Goal: Task Accomplishment & Management: Use online tool/utility

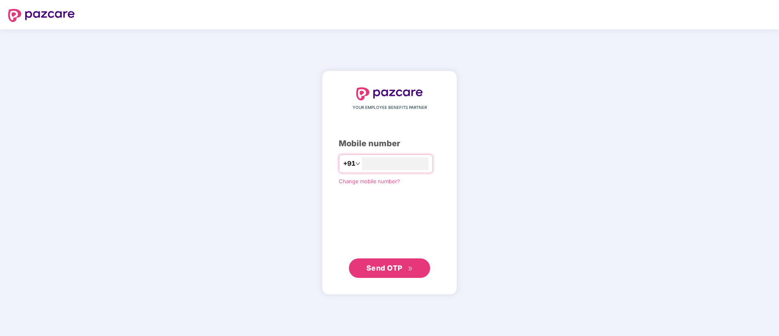
type input "**********"
click at [385, 268] on span "Send OTP" at bounding box center [384, 267] width 36 height 9
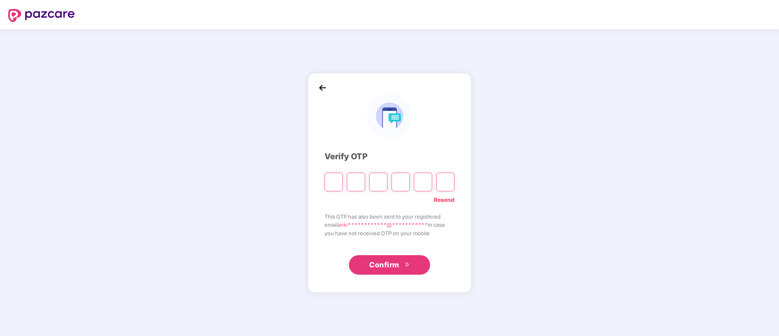
type input "*"
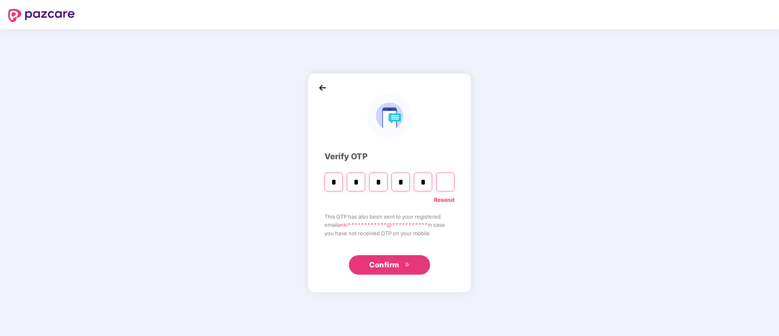
type input "*"
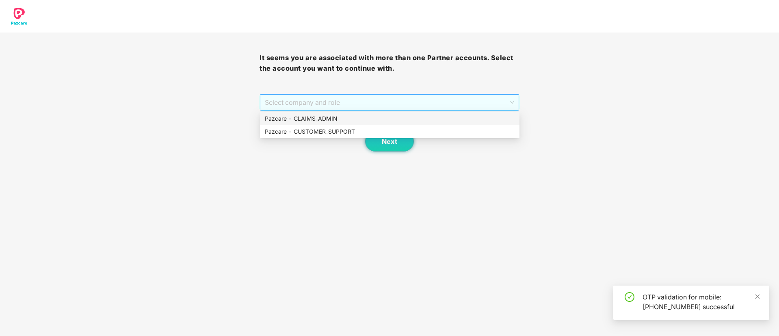
click at [348, 107] on span "Select company and role" at bounding box center [389, 102] width 249 height 15
click at [330, 130] on div "Pazcare - CUSTOMER_SUPPORT" at bounding box center [390, 131] width 250 height 9
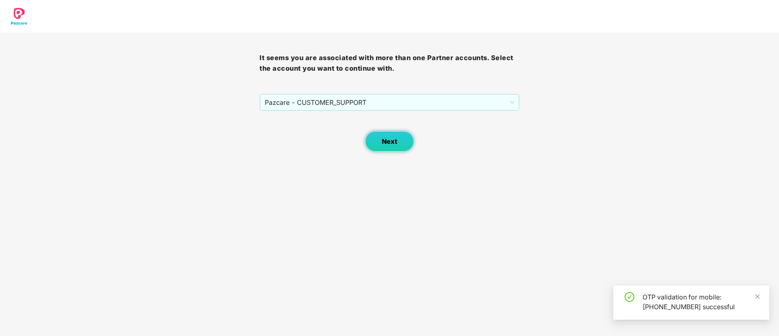
click at [384, 134] on button "Next" at bounding box center [389, 141] width 49 height 20
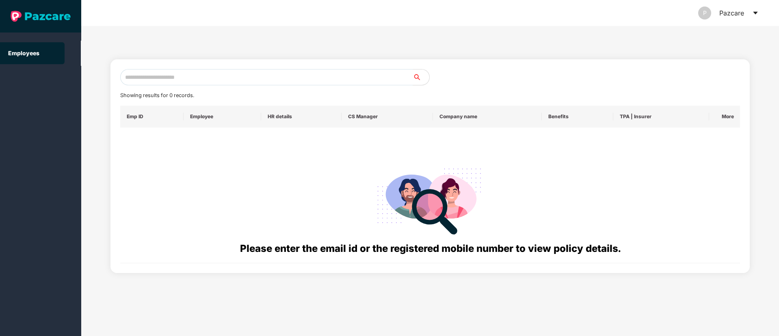
click at [756, 14] on icon "caret-down" at bounding box center [755, 13] width 7 height 7
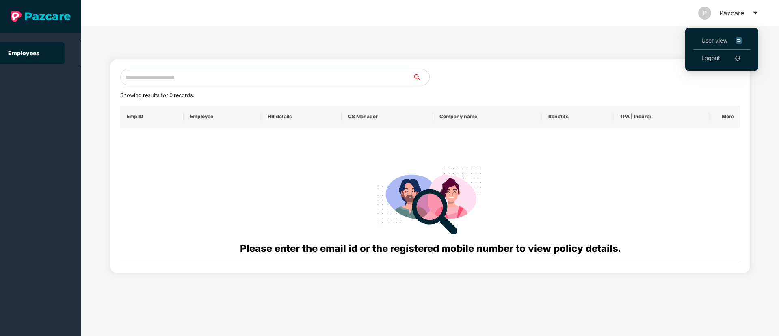
click at [729, 41] on span "User view" at bounding box center [722, 40] width 41 height 9
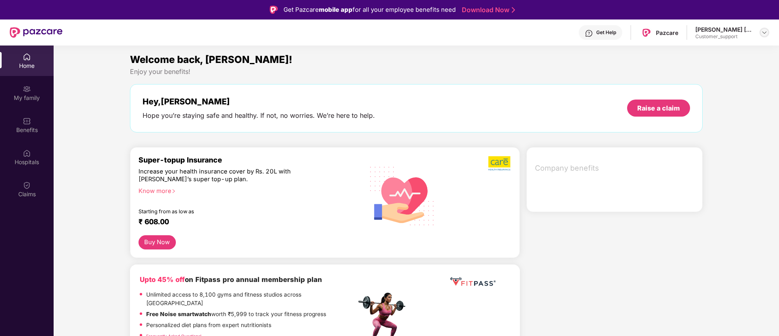
click at [765, 32] on img at bounding box center [764, 32] width 7 height 7
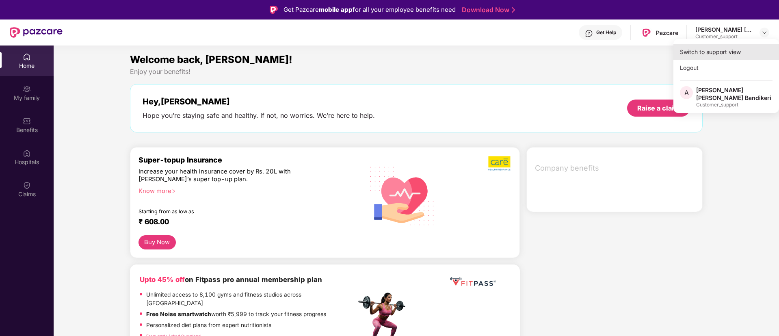
click at [707, 54] on div "Switch to support view" at bounding box center [727, 52] width 106 height 16
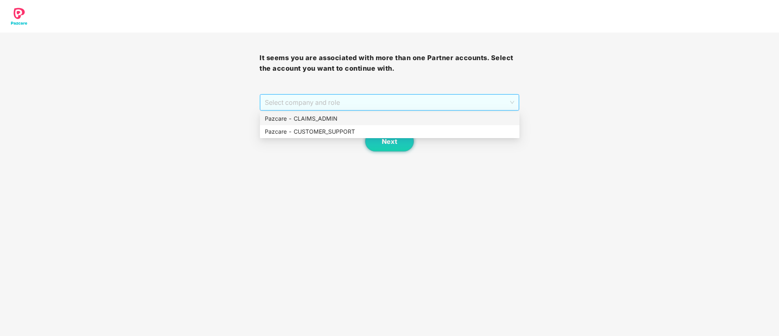
click at [460, 103] on span "Select company and role" at bounding box center [389, 102] width 249 height 15
click at [315, 118] on div "Pazcare - CLAIMS_ADMIN" at bounding box center [390, 118] width 250 height 9
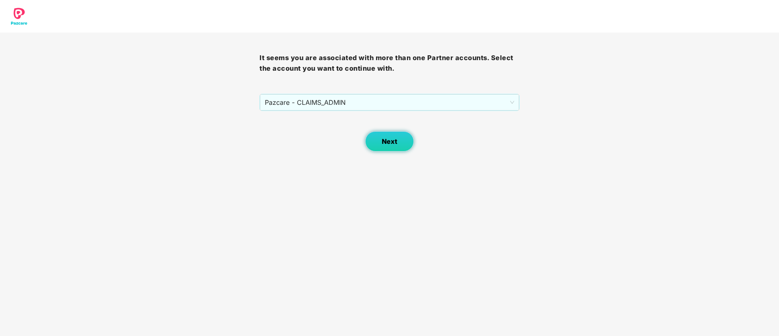
click at [397, 145] on span "Next" at bounding box center [389, 142] width 15 height 8
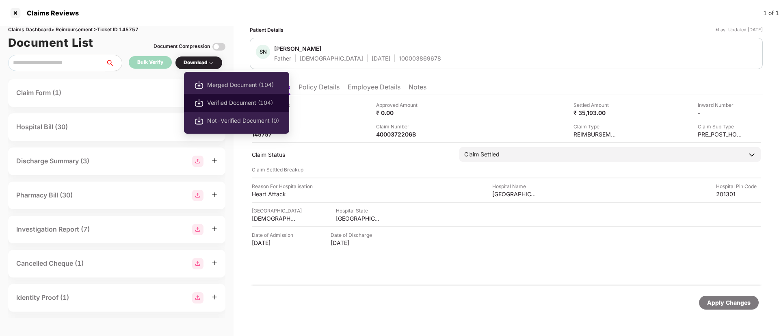
click at [236, 105] on span "Verified Document (104)" at bounding box center [243, 102] width 72 height 9
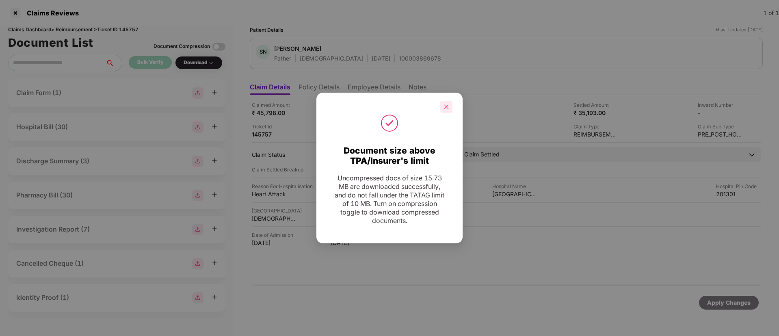
click at [449, 112] on div at bounding box center [446, 107] width 12 height 12
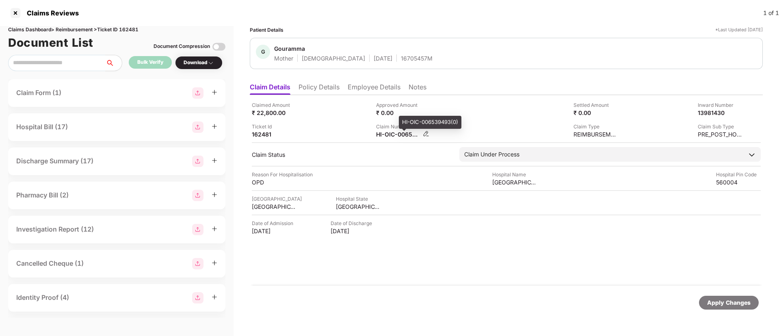
click at [390, 137] on div "HI-OIC-006539493(0)" at bounding box center [398, 134] width 45 height 8
copy div
click at [397, 134] on div "220204456709" at bounding box center [398, 134] width 45 height 8
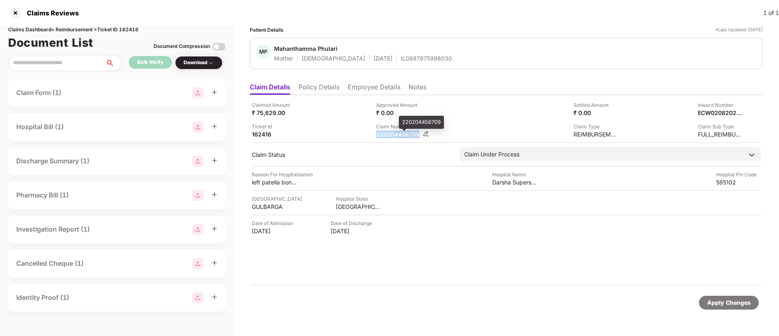
click at [397, 134] on div "220204456709" at bounding box center [398, 134] width 45 height 8
copy div "220204456709"
click at [392, 136] on div "HI-TAG-006385447(0)" at bounding box center [398, 134] width 45 height 8
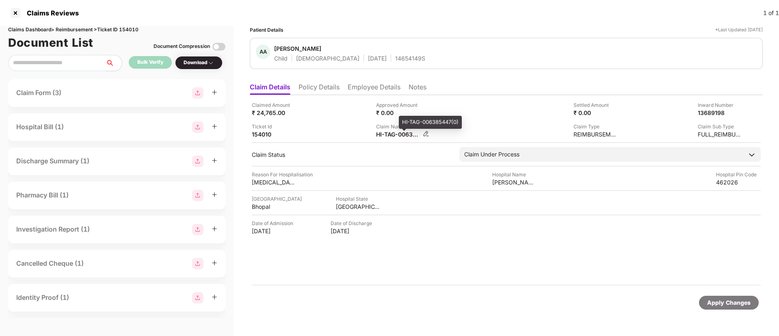
click at [392, 136] on div "HI-TAG-006385447(0)" at bounding box center [398, 134] width 45 height 8
copy div
